Goal: Transaction & Acquisition: Purchase product/service

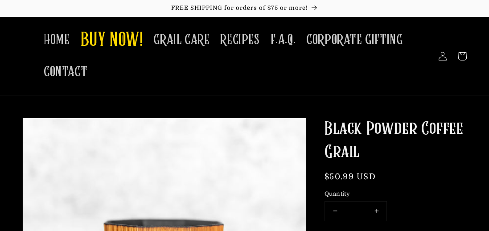
click at [447, 132] on h1 "Black Powder Coffee Grail" at bounding box center [395, 141] width 142 height 46
click at [446, 132] on h1 "Black Powder Coffee Grail" at bounding box center [395, 141] width 142 height 46
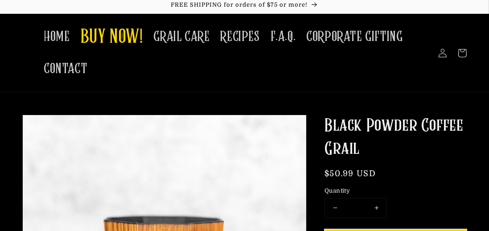
scroll to position [4, 0]
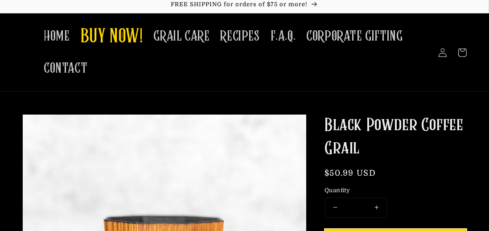
click at [455, 114] on h1 "Black Powder Coffee Grail" at bounding box center [395, 137] width 142 height 46
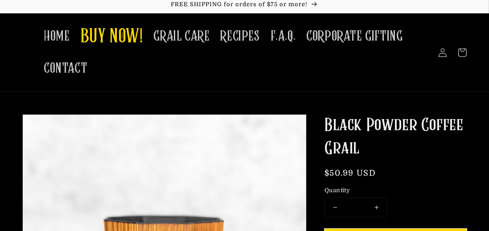
click at [455, 114] on h1 "Black Powder Coffee Grail" at bounding box center [395, 137] width 142 height 46
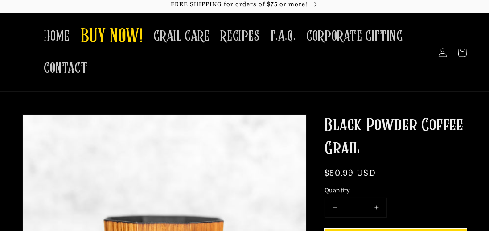
click at [455, 114] on h1 "Black Powder Coffee Grail" at bounding box center [395, 137] width 142 height 46
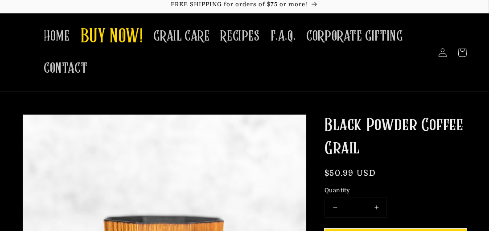
click at [455, 114] on h1 "Black Powder Coffee Grail" at bounding box center [395, 137] width 142 height 46
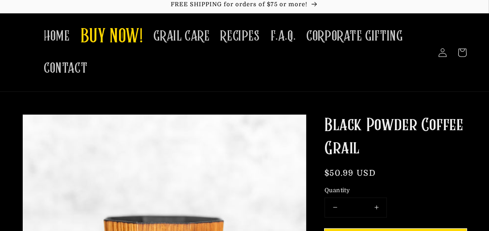
click at [455, 114] on h1 "Black Powder Coffee Grail" at bounding box center [395, 137] width 142 height 46
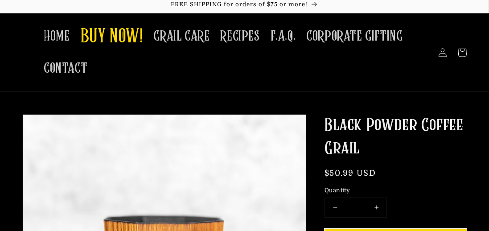
click at [455, 114] on h1 "Black Powder Coffee Grail" at bounding box center [395, 137] width 142 height 46
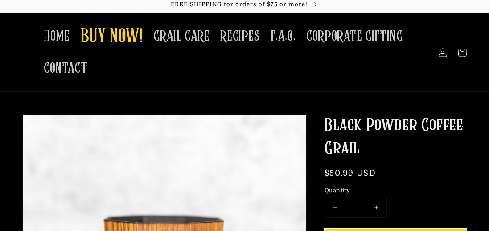
click at [455, 114] on h1 "Black Powder Coffee Grail" at bounding box center [395, 137] width 142 height 46
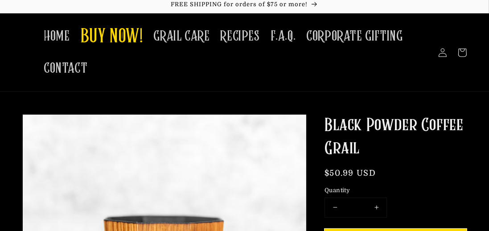
click at [455, 114] on h1 "Black Powder Coffee Grail" at bounding box center [395, 137] width 142 height 46
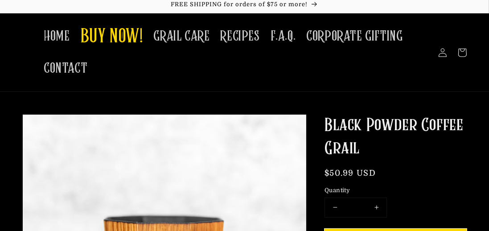
click at [455, 114] on h1 "Black Powder Coffee Grail" at bounding box center [395, 137] width 142 height 46
click at [453, 143] on h1 "Black Powder Coffee Grail" at bounding box center [395, 137] width 142 height 46
